Goal: Check status: Check status

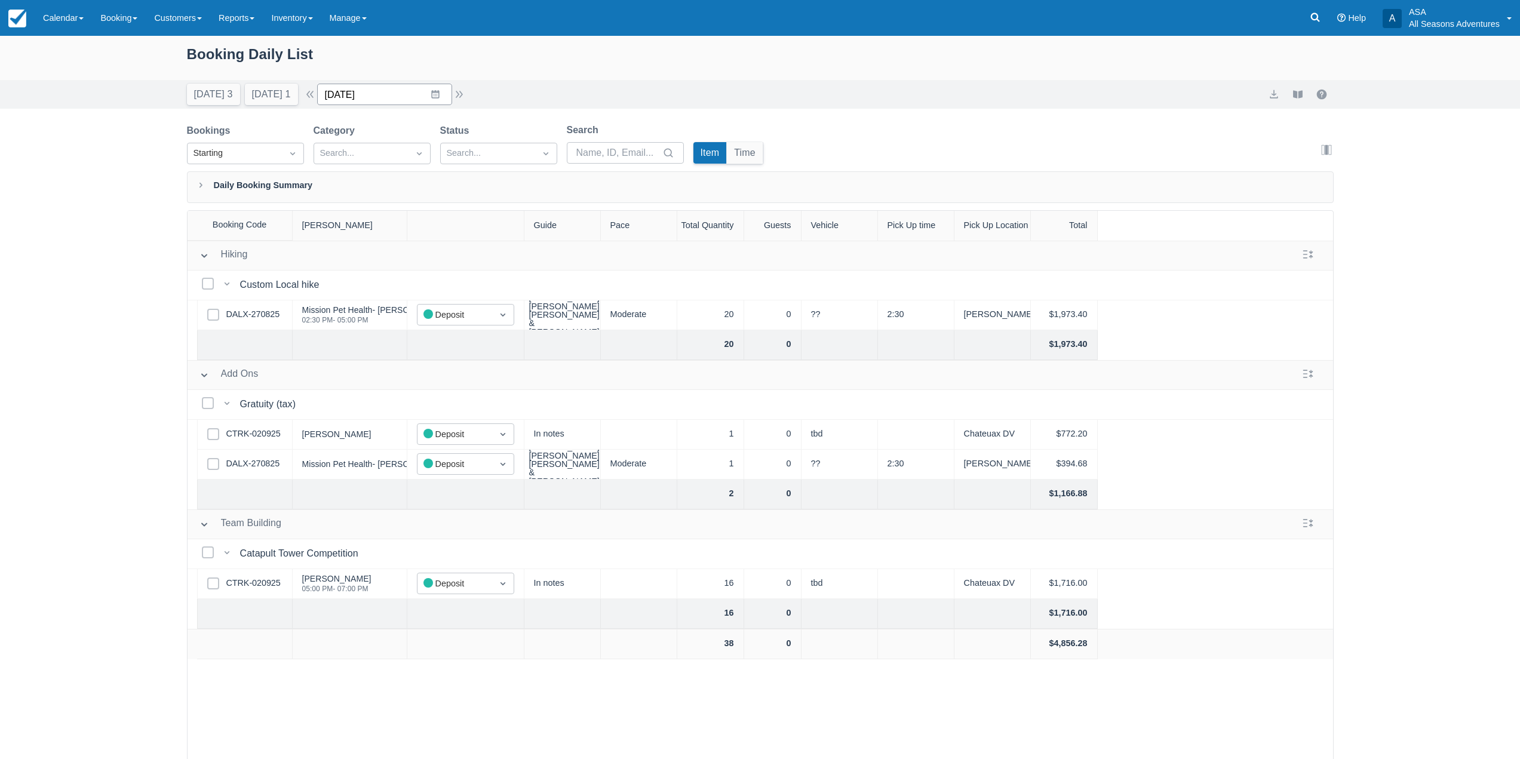
click at [444, 88] on input "[DATE]" at bounding box center [384, 95] width 135 height 22
click at [424, 251] on td "24" at bounding box center [411, 254] width 23 height 23
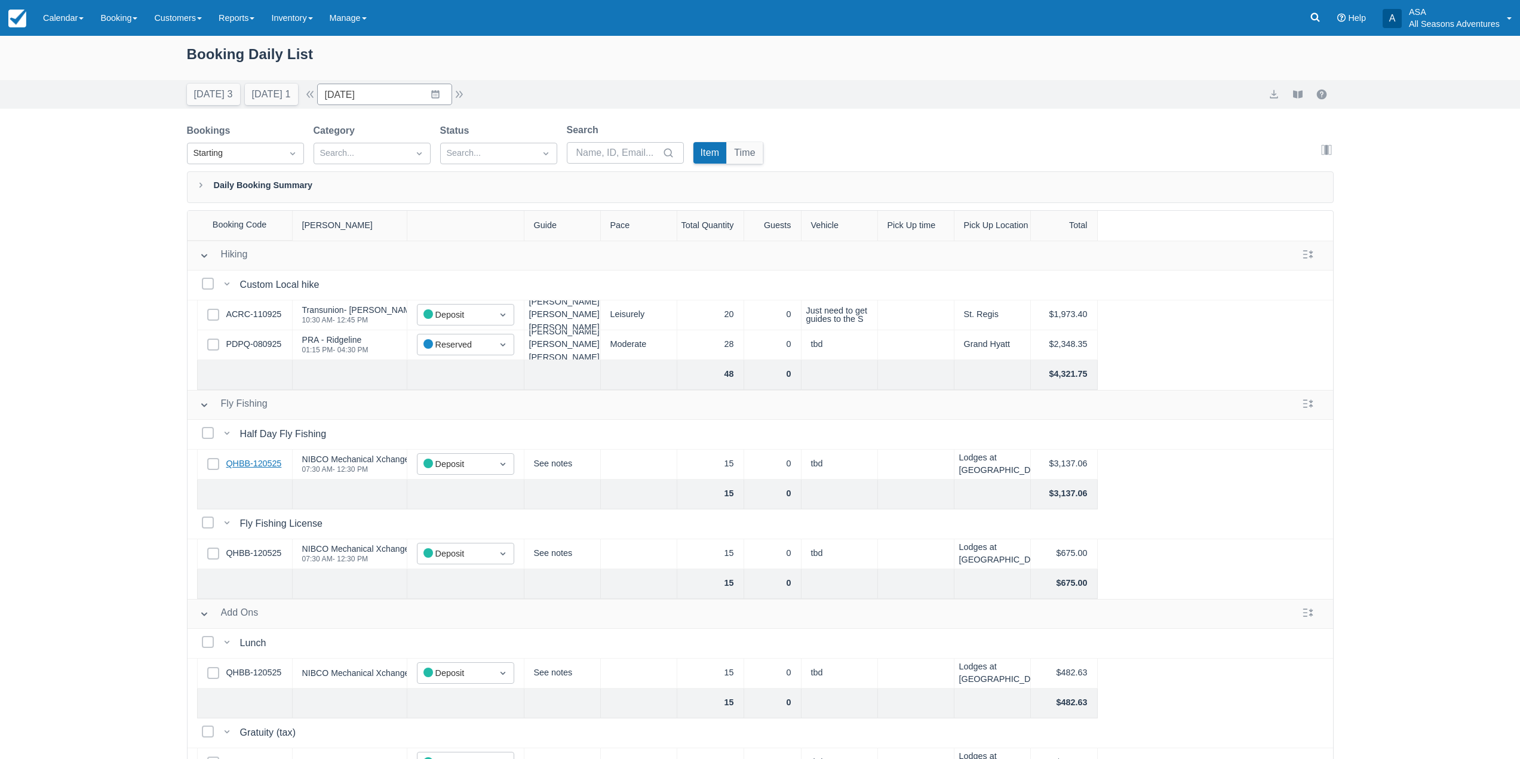
click at [267, 465] on link "QHBB-120525" at bounding box center [254, 464] width 56 height 13
click at [281, 91] on button "[DATE] 1" at bounding box center [271, 95] width 53 height 22
type input "[DATE]"
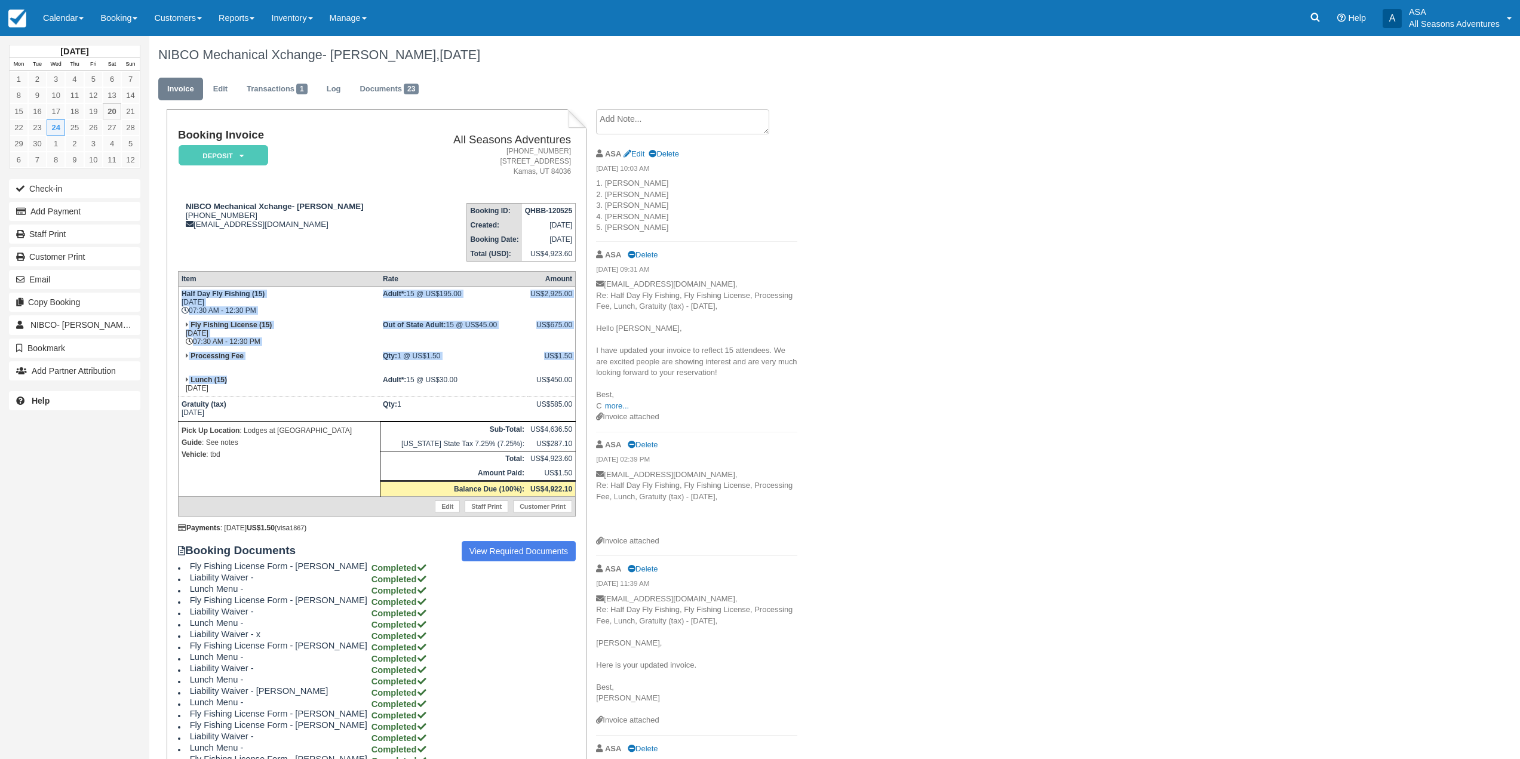
drag, startPoint x: 179, startPoint y: 292, endPoint x: 307, endPoint y: 383, distance: 157.3
click at [307, 382] on tbody "Half Day Fly Fishing (15) Wed Sept 24, 2025 07:30 AM - 12:30 PM Adult*: 15 @ US…" at bounding box center [376, 402] width 397 height 230
click at [307, 383] on td "Lunch (15) Wed Sept 24, 2025" at bounding box center [279, 385] width 202 height 24
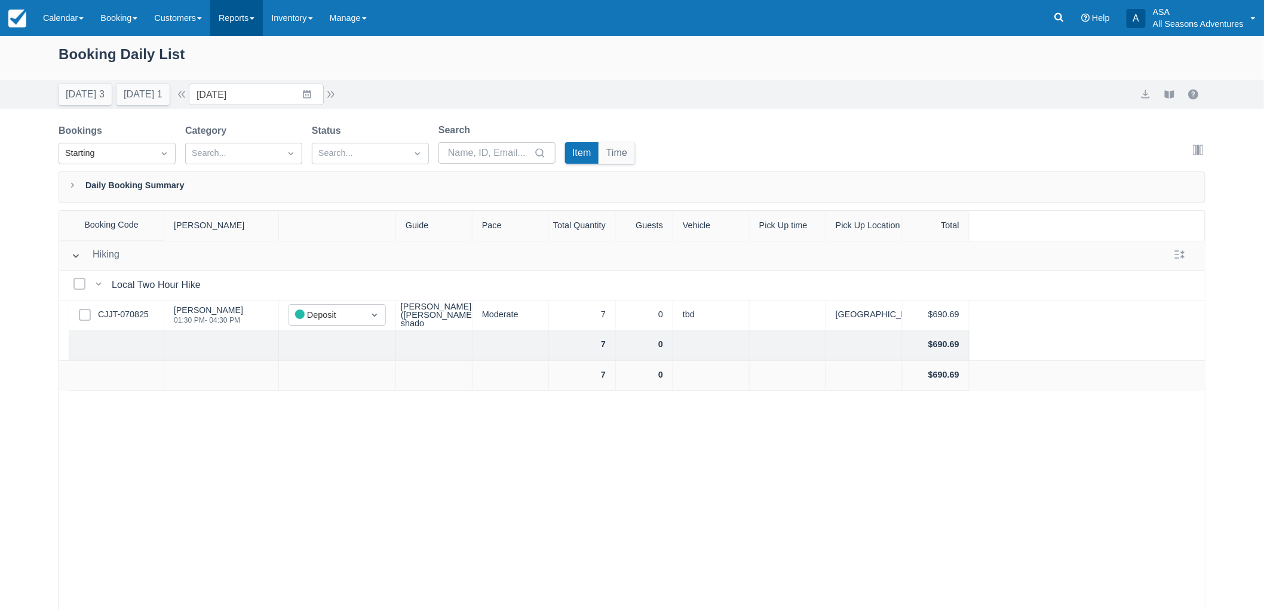
click at [258, 20] on link "Reports" at bounding box center [236, 18] width 53 height 36
click at [963, 120] on div "Booking Daily List Today 3 Tomorrow 1 Date 09/22/25 Navigate forward to interac…" at bounding box center [632, 353] width 1264 height 635
click at [873, 74] on div "Booking Daily List" at bounding box center [632, 60] width 1147 height 35
click at [474, 84] on div "Today 3 Tomorrow 1 Date 09/22/25 Navigate forward to interact with the calendar…" at bounding box center [632, 95] width 1147 height 22
click at [1063, 20] on icon at bounding box center [1059, 17] width 9 height 9
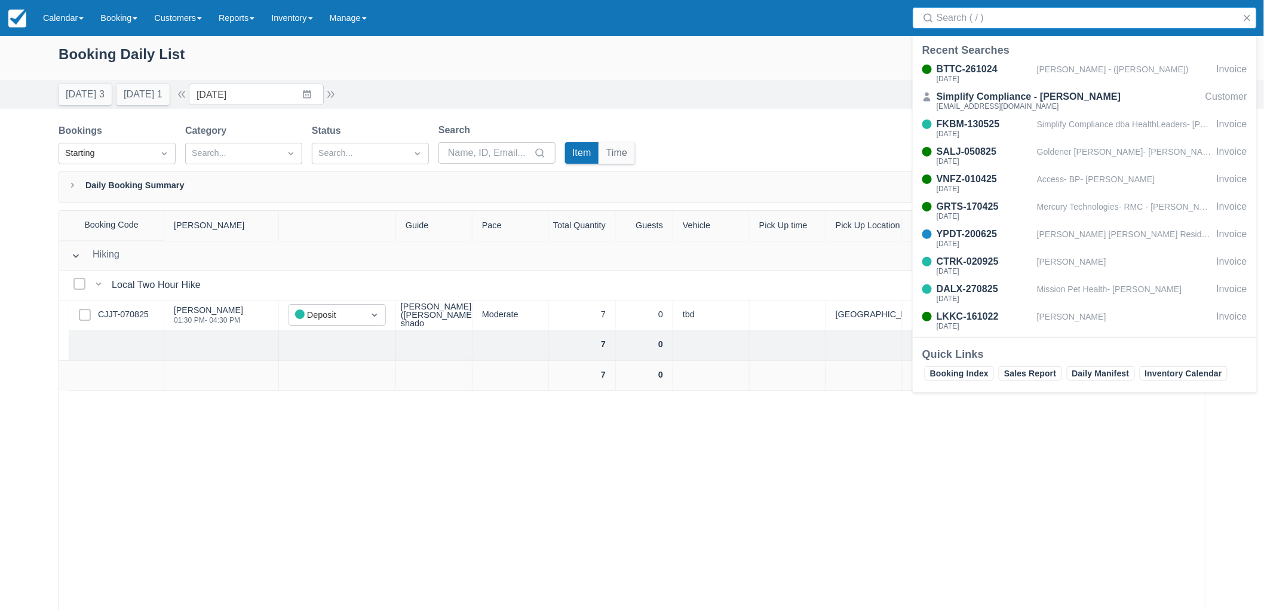
click at [756, 79] on div "Booking Daily List" at bounding box center [632, 61] width 1147 height 37
click at [251, 18] on link "Reports" at bounding box center [236, 18] width 53 height 36
click at [351, 49] on div "Booking Daily List" at bounding box center [632, 60] width 1147 height 35
click at [1243, 19] on button "button" at bounding box center [1247, 18] width 14 height 14
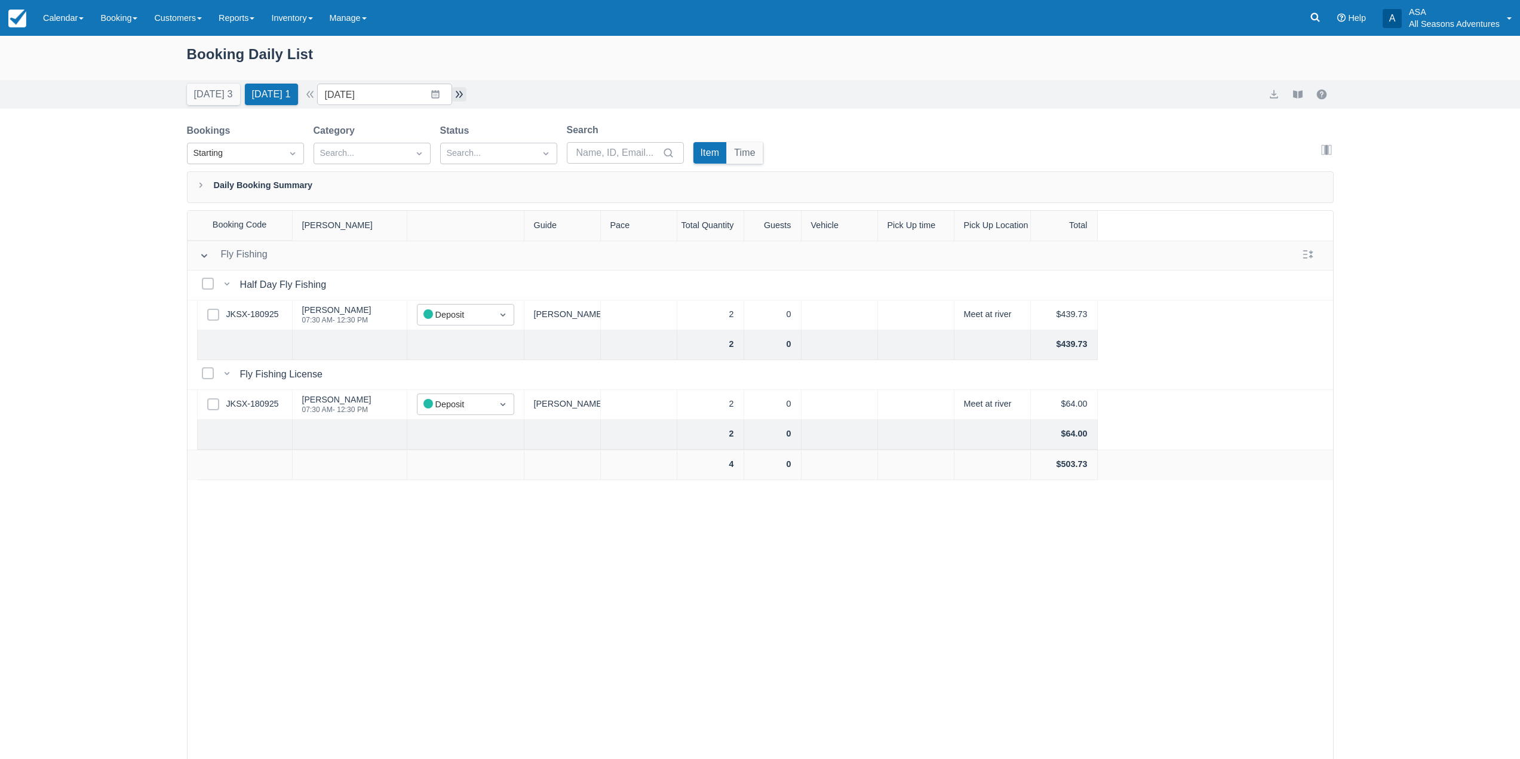
click at [464, 94] on button "button" at bounding box center [459, 94] width 14 height 14
type input "09/22/25"
